Goal: Use online tool/utility

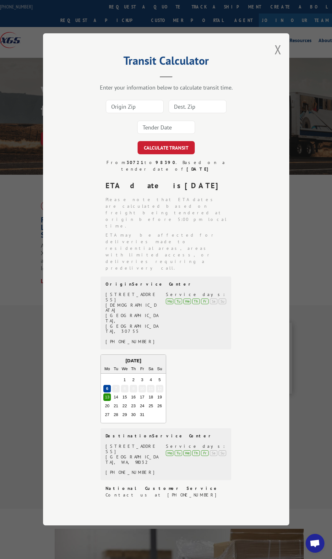
click at [140, 113] on input at bounding box center [135, 106] width 58 height 13
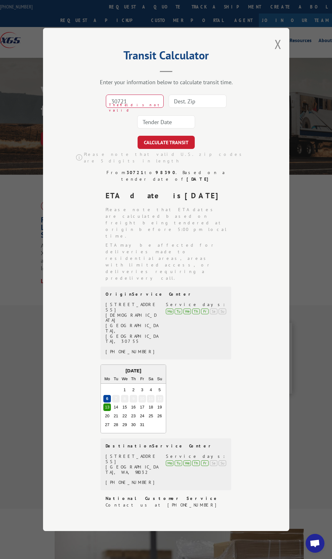
type input "30721"
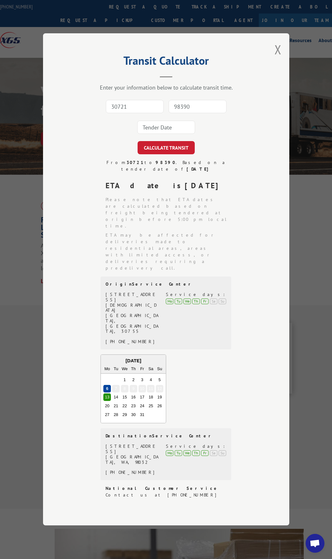
type input "98390"
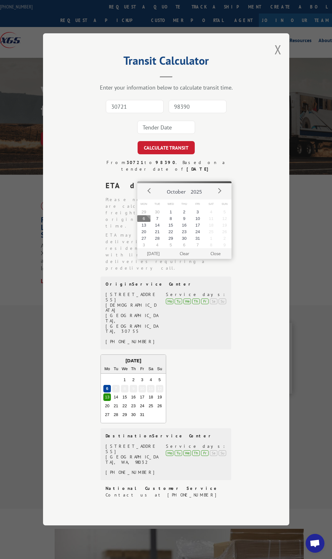
click at [145, 219] on button "6" at bounding box center [144, 218] width 14 height 7
type input "[DATE]"
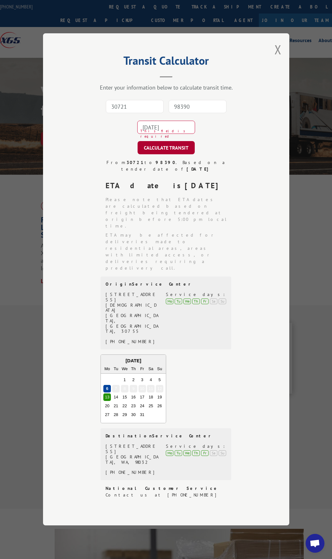
click at [156, 155] on button "CALCULATE TRANSIT" at bounding box center [166, 147] width 57 height 13
click at [141, 113] on input "30721" at bounding box center [135, 106] width 58 height 13
type input "30721"
type input "78219"
click at [193, 113] on input "78219" at bounding box center [198, 106] width 58 height 13
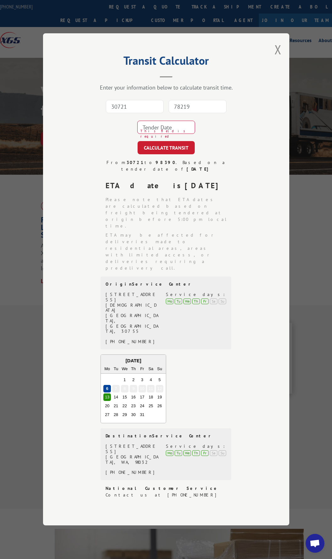
drag, startPoint x: 194, startPoint y: 151, endPoint x: 137, endPoint y: 153, distance: 57.6
click at [140, 138] on div "30721 78219 This field is required" at bounding box center [166, 116] width 184 height 41
type input "98390"
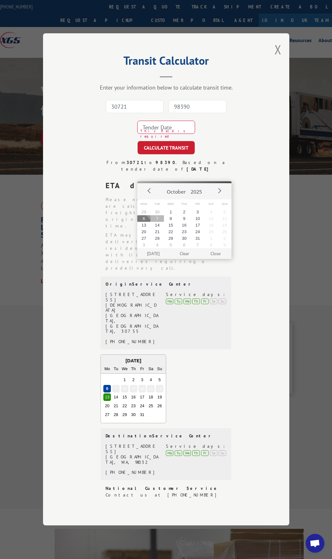
click at [157, 217] on button "7" at bounding box center [158, 218] width 14 height 7
type input "[DATE]"
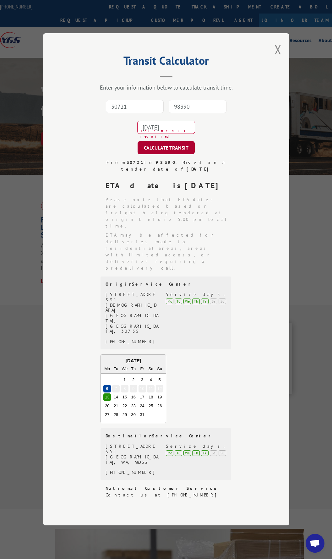
click at [156, 155] on button "CALCULATE TRANSIT" at bounding box center [166, 147] width 57 height 13
